Goal: Information Seeking & Learning: Learn about a topic

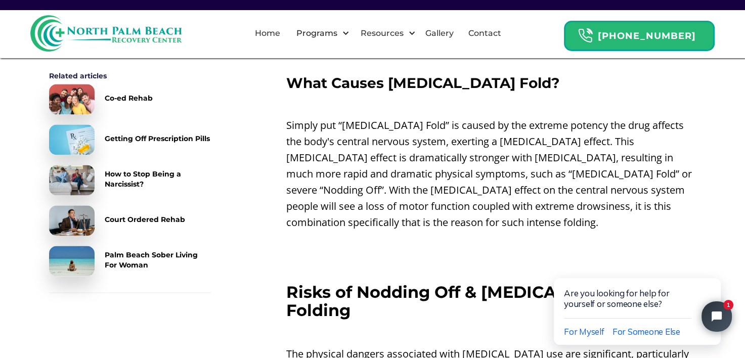
scroll to position [1535, 0]
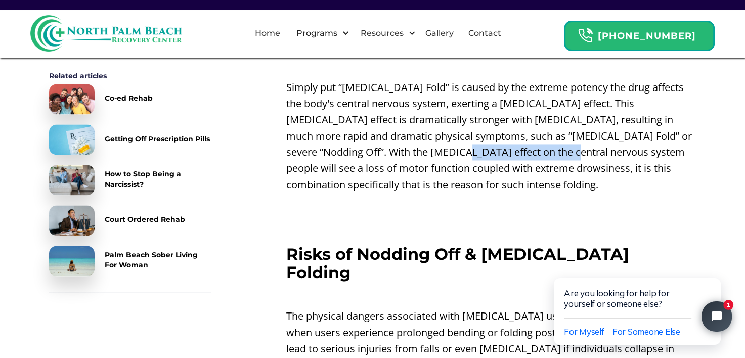
drag, startPoint x: 439, startPoint y: 123, endPoint x: 560, endPoint y: 127, distance: 121.5
click at [560, 127] on p "Simply put “[MEDICAL_DATA] Fold” is caused by the extreme potency the drug affe…" at bounding box center [491, 135] width 410 height 113
drag, startPoint x: 560, startPoint y: 127, endPoint x: 480, endPoint y: 124, distance: 80.5
click at [480, 124] on p "Simply put “[MEDICAL_DATA] Fold” is caused by the extreme potency the drug affe…" at bounding box center [491, 135] width 410 height 113
click at [440, 137] on p "Simply put “[MEDICAL_DATA] Fold” is caused by the extreme potency the drug affe…" at bounding box center [491, 135] width 410 height 113
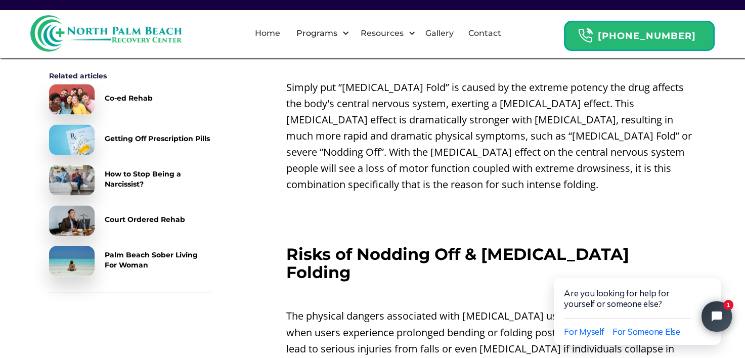
click at [396, 115] on p "Simply put “[MEDICAL_DATA] Fold” is caused by the extreme potency the drug affe…" at bounding box center [491, 135] width 410 height 113
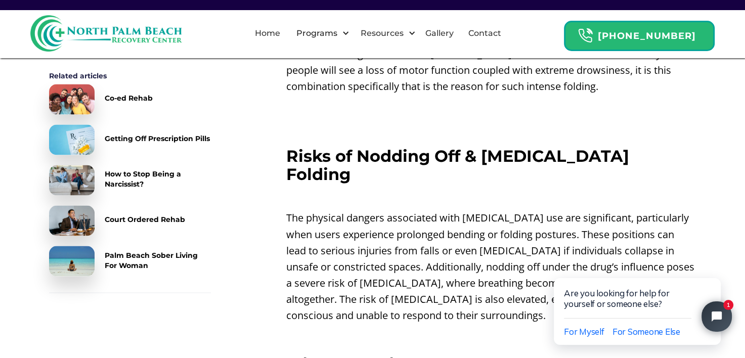
scroll to position [1640, 0]
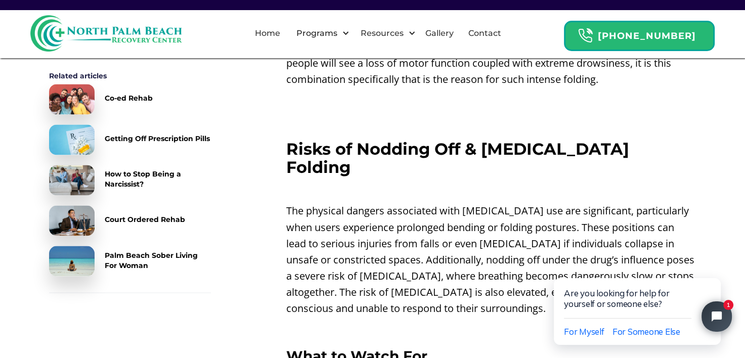
drag, startPoint x: 581, startPoint y: 239, endPoint x: 625, endPoint y: 245, distance: 44.5
click at [625, 245] on p "The physical dangers associated with [MEDICAL_DATA] use are significant, partic…" at bounding box center [491, 259] width 410 height 113
click at [425, 254] on p "The physical dangers associated with [MEDICAL_DATA] use are significant, partic…" at bounding box center [491, 259] width 410 height 113
drag, startPoint x: 395, startPoint y: 234, endPoint x: 532, endPoint y: 242, distance: 137.8
click at [532, 242] on p "The physical dangers associated with [MEDICAL_DATA] use are significant, partic…" at bounding box center [491, 259] width 410 height 113
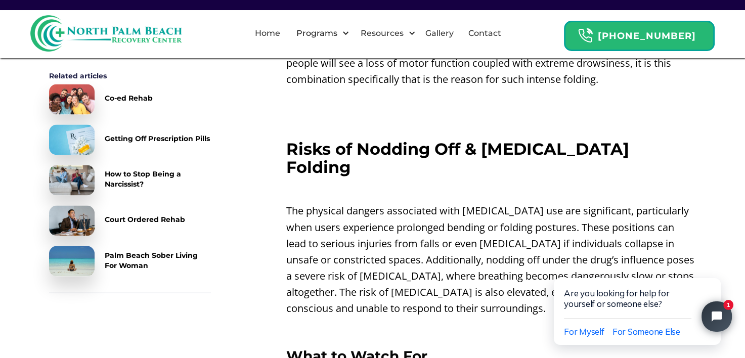
click at [646, 216] on p "The physical dangers associated with [MEDICAL_DATA] use are significant, partic…" at bounding box center [491, 259] width 410 height 113
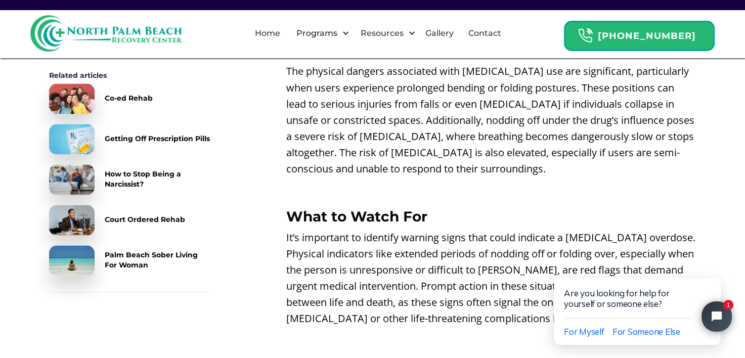
scroll to position [1795, 0]
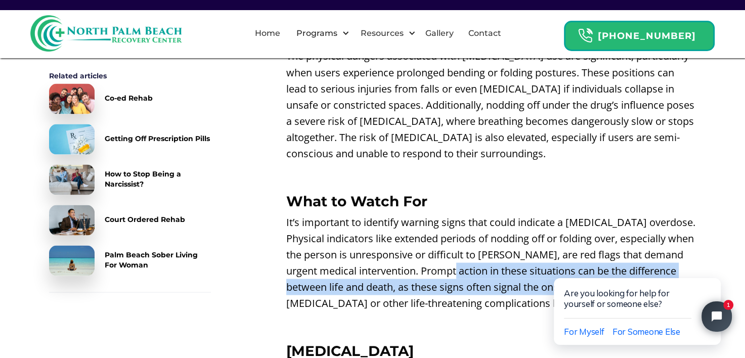
drag, startPoint x: 447, startPoint y: 217, endPoint x: 547, endPoint y: 234, distance: 101.0
click at [547, 234] on p "It’s important to identify warning signs that could indicate a [MEDICAL_DATA] o…" at bounding box center [491, 262] width 410 height 97
click at [458, 240] on p "It’s important to identify warning signs that could indicate a [MEDICAL_DATA] o…" at bounding box center [491, 262] width 410 height 97
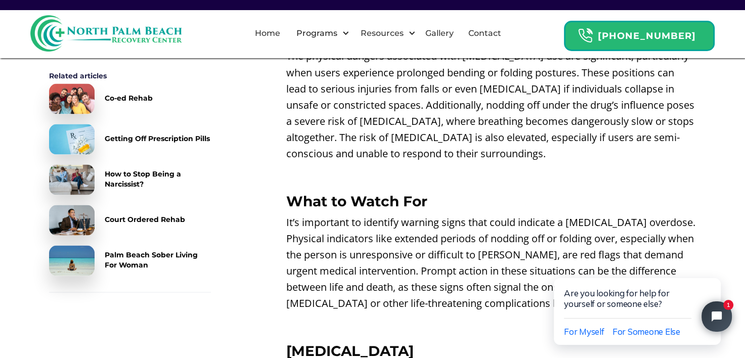
click at [638, 229] on p "It’s important to identify warning signs that could indicate a [MEDICAL_DATA] o…" at bounding box center [491, 262] width 410 height 97
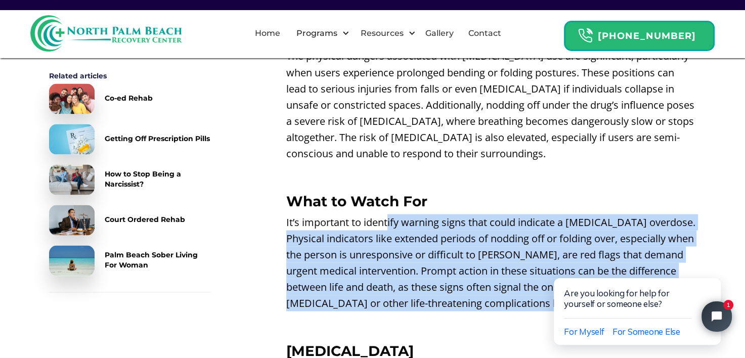
drag, startPoint x: 387, startPoint y: 166, endPoint x: 528, endPoint y: 244, distance: 160.5
click at [528, 244] on p "It’s important to identify warning signs that could indicate a [MEDICAL_DATA] o…" at bounding box center [491, 262] width 410 height 97
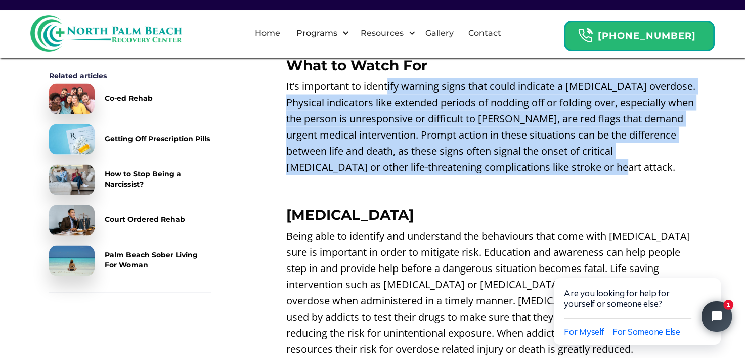
scroll to position [1938, 0]
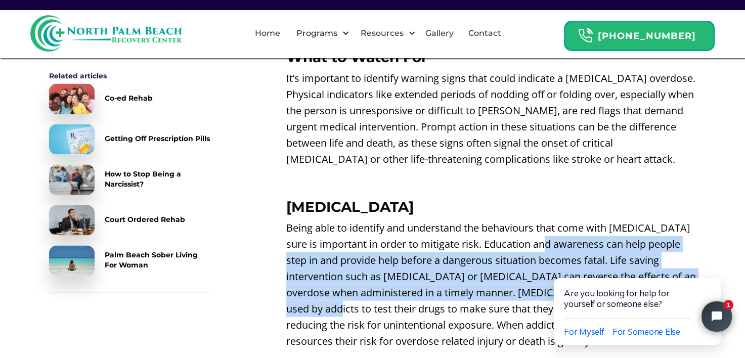
drag, startPoint x: 544, startPoint y: 189, endPoint x: 672, endPoint y: 243, distance: 138.7
click at [672, 243] on p "Being able to identify and understand the behaviours that come with [MEDICAL_DA…" at bounding box center [491, 284] width 410 height 129
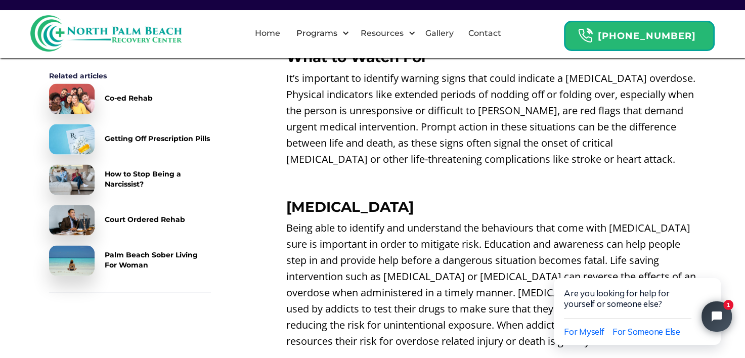
click at [531, 256] on p "Being able to identify and understand the behaviours that come with [MEDICAL_DA…" at bounding box center [491, 284] width 410 height 129
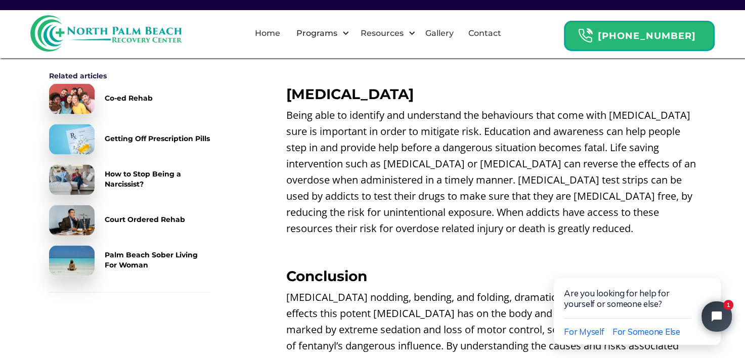
scroll to position [2104, 0]
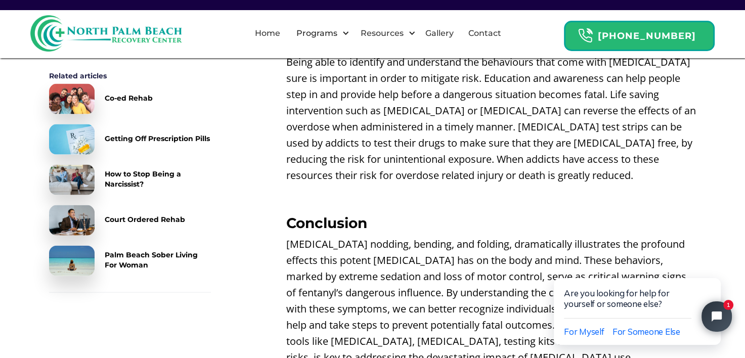
click at [455, 236] on p "[MEDICAL_DATA] nodding, bending, and folding, dramatically illustrates the prof…" at bounding box center [491, 300] width 410 height 129
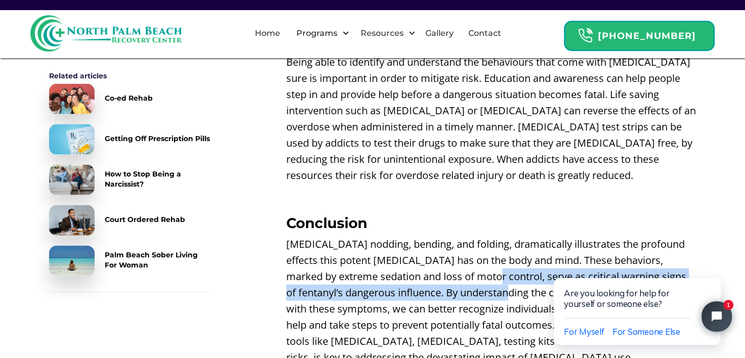
drag, startPoint x: 468, startPoint y: 225, endPoint x: 520, endPoint y: 240, distance: 54.1
click at [520, 240] on p "[MEDICAL_DATA] nodding, bending, and folding, dramatically illustrates the prof…" at bounding box center [491, 300] width 410 height 129
click at [388, 249] on p "[MEDICAL_DATA] nodding, bending, and folding, dramatically illustrates the prof…" at bounding box center [491, 300] width 410 height 129
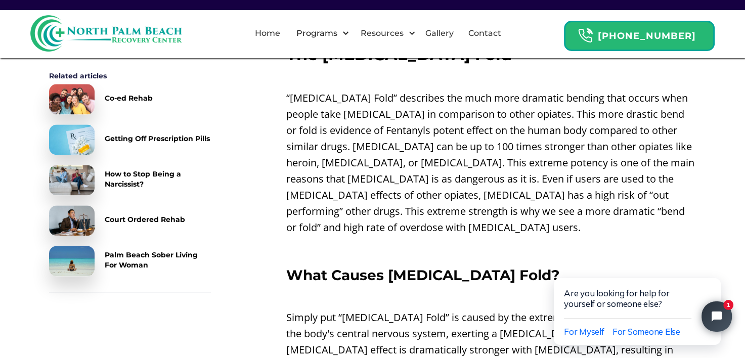
scroll to position [1297, 0]
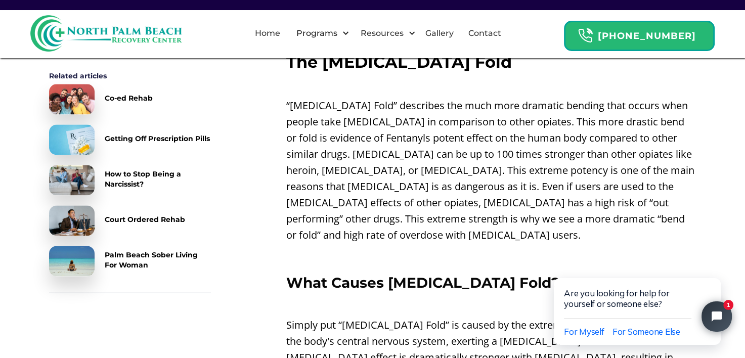
drag, startPoint x: 496, startPoint y: 138, endPoint x: 491, endPoint y: 144, distance: 7.6
click at [491, 144] on p "“[MEDICAL_DATA] Fold” describes the much more dramatic bending that occurs when…" at bounding box center [491, 171] width 410 height 146
click at [517, 296] on p "‍" at bounding box center [491, 304] width 410 height 16
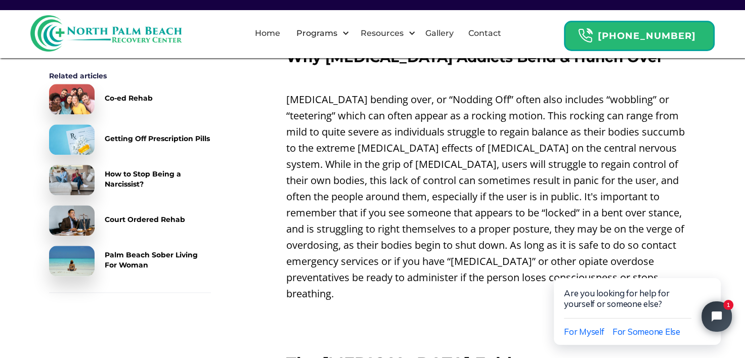
scroll to position [999, 0]
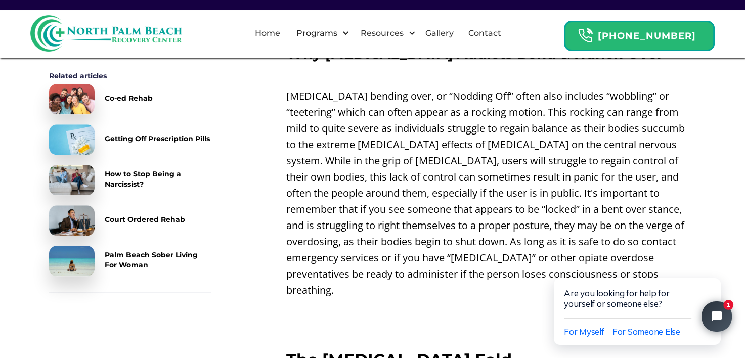
click at [590, 190] on p "[MEDICAL_DATA] bending over, or “Nodding Off” often also includes “wobbling” or…" at bounding box center [491, 193] width 410 height 210
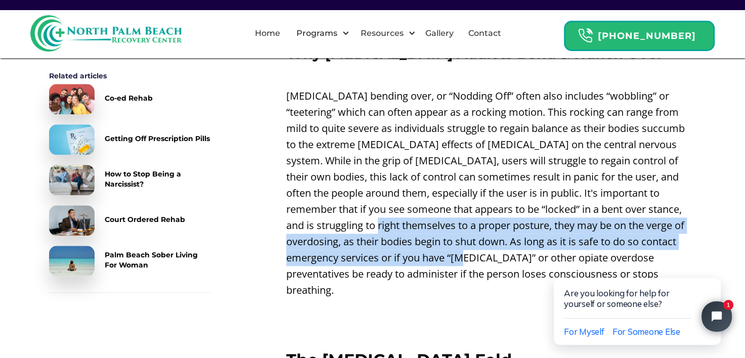
drag, startPoint x: 318, startPoint y: 209, endPoint x: 416, endPoint y: 237, distance: 102.1
click at [416, 237] on p "[MEDICAL_DATA] bending over, or “Nodding Off” often also includes “wobbling” or…" at bounding box center [491, 193] width 410 height 210
drag, startPoint x: 416, startPoint y: 237, endPoint x: 387, endPoint y: 237, distance: 28.8
click at [387, 237] on p "[MEDICAL_DATA] bending over, or “Nodding Off” often also includes “wobbling” or…" at bounding box center [491, 193] width 410 height 210
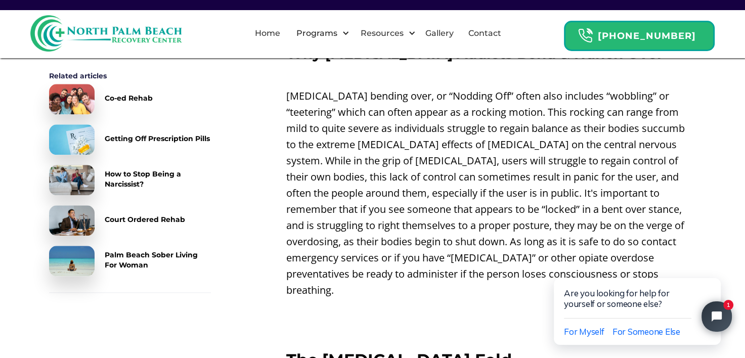
click at [445, 255] on p "[MEDICAL_DATA] bending over, or “Nodding Off” often also includes “wobbling” or…" at bounding box center [491, 193] width 410 height 210
drag, startPoint x: 745, startPoint y: 149, endPoint x: 753, endPoint y: 145, distance: 9.0
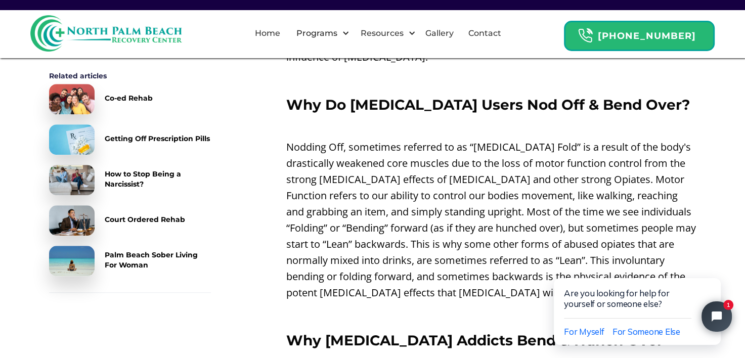
scroll to position [709, 0]
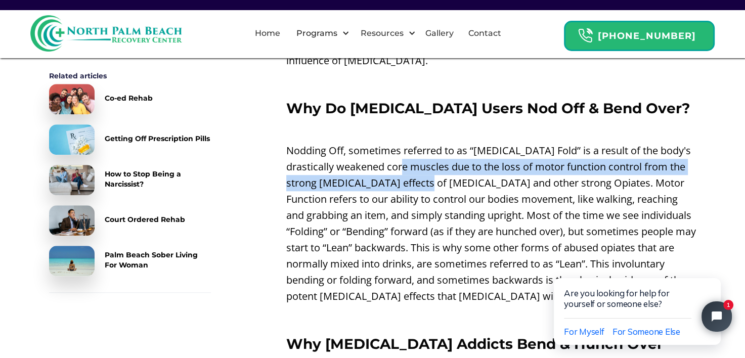
drag, startPoint x: 436, startPoint y: 145, endPoint x: 453, endPoint y: 158, distance: 22.0
click at [453, 158] on p "Nodding Off, sometimes referred to as “[MEDICAL_DATA] Fold” is a result of the …" at bounding box center [491, 224] width 410 height 162
drag, startPoint x: 382, startPoint y: 154, endPoint x: 482, endPoint y: 161, distance: 99.4
click at [482, 161] on p "Nodding Off, sometimes referred to as “[MEDICAL_DATA] Fold” is a result of the …" at bounding box center [491, 224] width 410 height 162
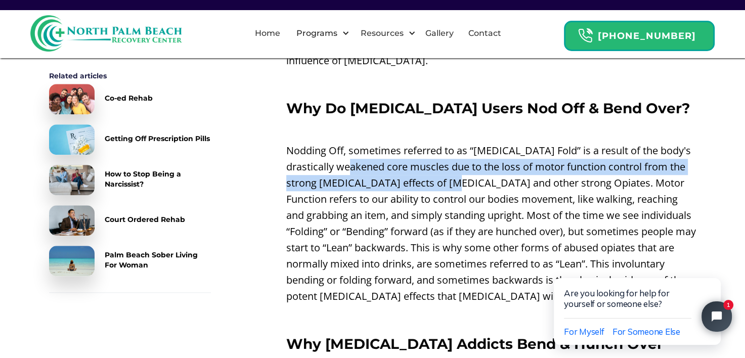
drag, startPoint x: 482, startPoint y: 161, endPoint x: 441, endPoint y: 164, distance: 41.0
click at [441, 164] on p "Nodding Off, sometimes referred to as “[MEDICAL_DATA] Fold” is a result of the …" at bounding box center [491, 224] width 410 height 162
